Goal: Task Accomplishment & Management: Use online tool/utility

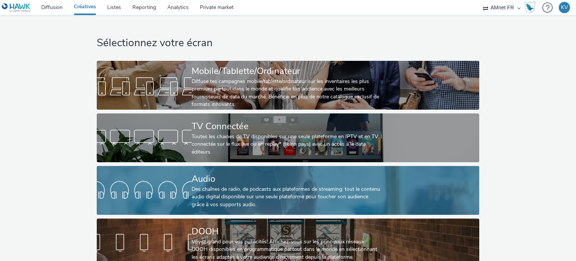
click at [192, 181] on div "Audio" at bounding box center [287, 178] width 190 height 13
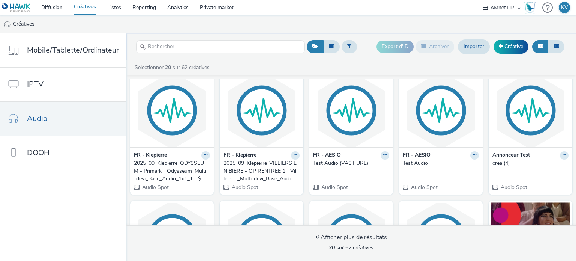
scroll to position [153, 0]
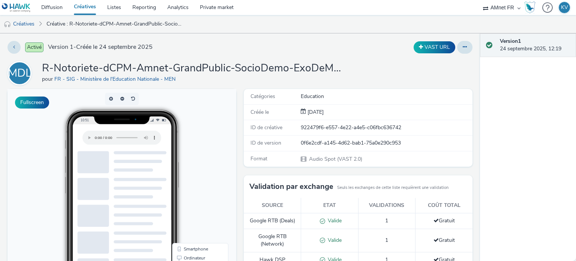
click at [316, 75] on h1 "R-Notoriete-dCPM-Amnet-GrandPublic-SocioDemo-ExoDeMath-Vague1-Audio-1x1-Multide…" at bounding box center [192, 68] width 300 height 14
click at [331, 69] on h1 "R-Notoriete-dCPM-Amnet-GrandPublic-SocioDemo-ExoDeMath-Vague1-Audio-1x1-Multide…" at bounding box center [192, 68] width 300 height 14
click at [463, 45] on icon at bounding box center [465, 46] width 4 height 5
click at [429, 60] on link "Modifier" at bounding box center [444, 62] width 56 height 15
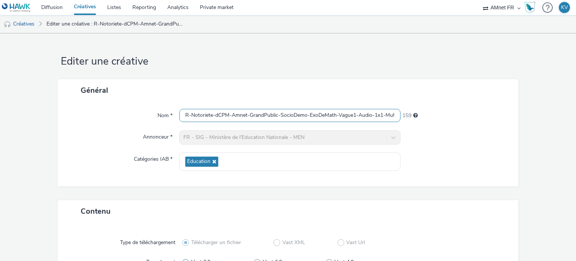
scroll to position [0, 57]
drag, startPoint x: 356, startPoint y: 117, endPoint x: 437, endPoint y: 111, distance: 81.3
click at [437, 111] on div "Nom * R-Notoriete-dCPM-Amnet-GrandPublic-SocioDemo-ExoDeMath-Vague1-Audio-1x1-M…" at bounding box center [288, 115] width 446 height 13
click at [354, 81] on div "Général" at bounding box center [288, 90] width 461 height 22
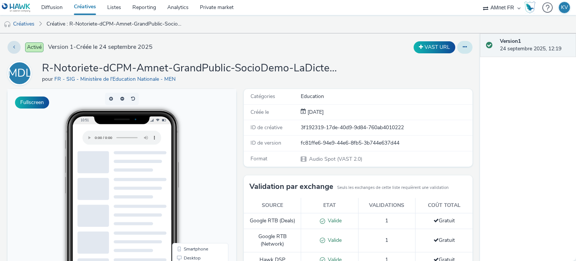
click at [457, 42] on button at bounding box center [464, 47] width 15 height 13
click at [438, 61] on link "Modifier" at bounding box center [444, 62] width 56 height 15
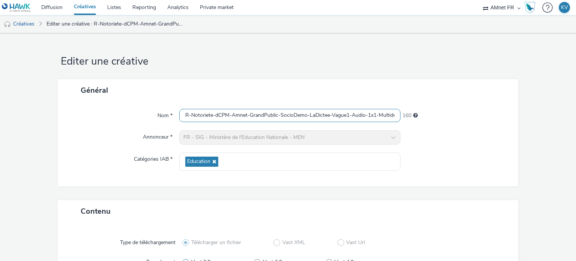
scroll to position [0, 51]
drag, startPoint x: 331, startPoint y: 113, endPoint x: 441, endPoint y: 109, distance: 109.9
click at [441, 109] on div "Nom * R-Notoriete-dCPM-Amnet-GrandPublic-SocioDemo-LaDictee-Vague1-Audio-1x1-Mu…" at bounding box center [288, 115] width 446 height 13
click at [354, 87] on div "Général" at bounding box center [288, 90] width 461 height 22
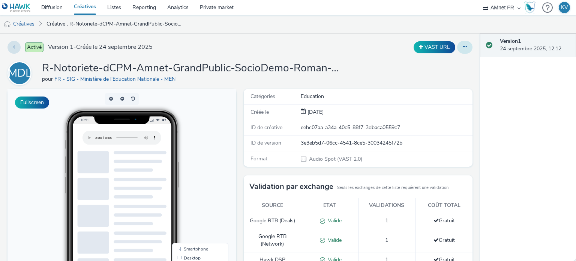
click at [462, 45] on button at bounding box center [464, 47] width 15 height 13
click at [434, 66] on link "Modifier" at bounding box center [444, 62] width 56 height 15
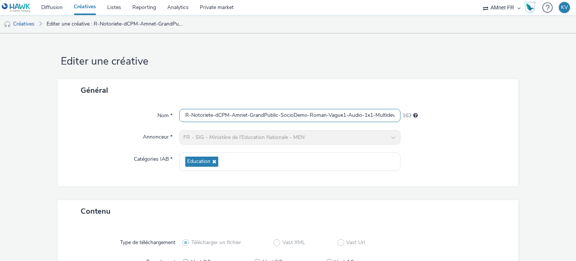
scroll to position [0, 47]
drag, startPoint x: 348, startPoint y: 115, endPoint x: 439, endPoint y: 113, distance: 91.9
click at [439, 113] on div "Nom * R-Notoriete-dCPM-Amnet-GrandPublic-SocioDemo-Roman-Vague1-Audio-1x1-Multi…" at bounding box center [288, 115] width 446 height 13
click at [395, 87] on div "Général" at bounding box center [288, 90] width 461 height 22
